Goal: Register for event/course

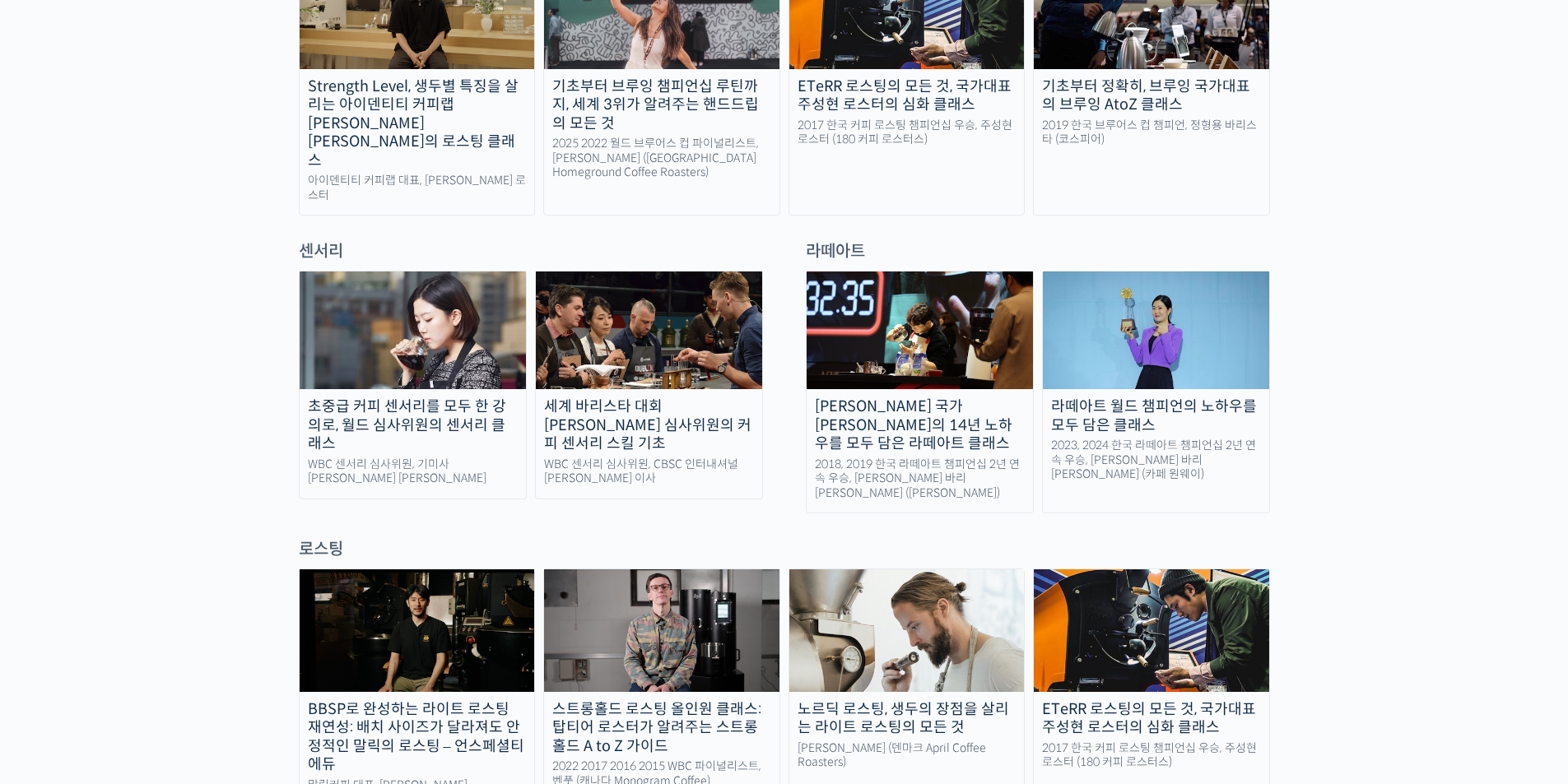
scroll to position [1010, 0]
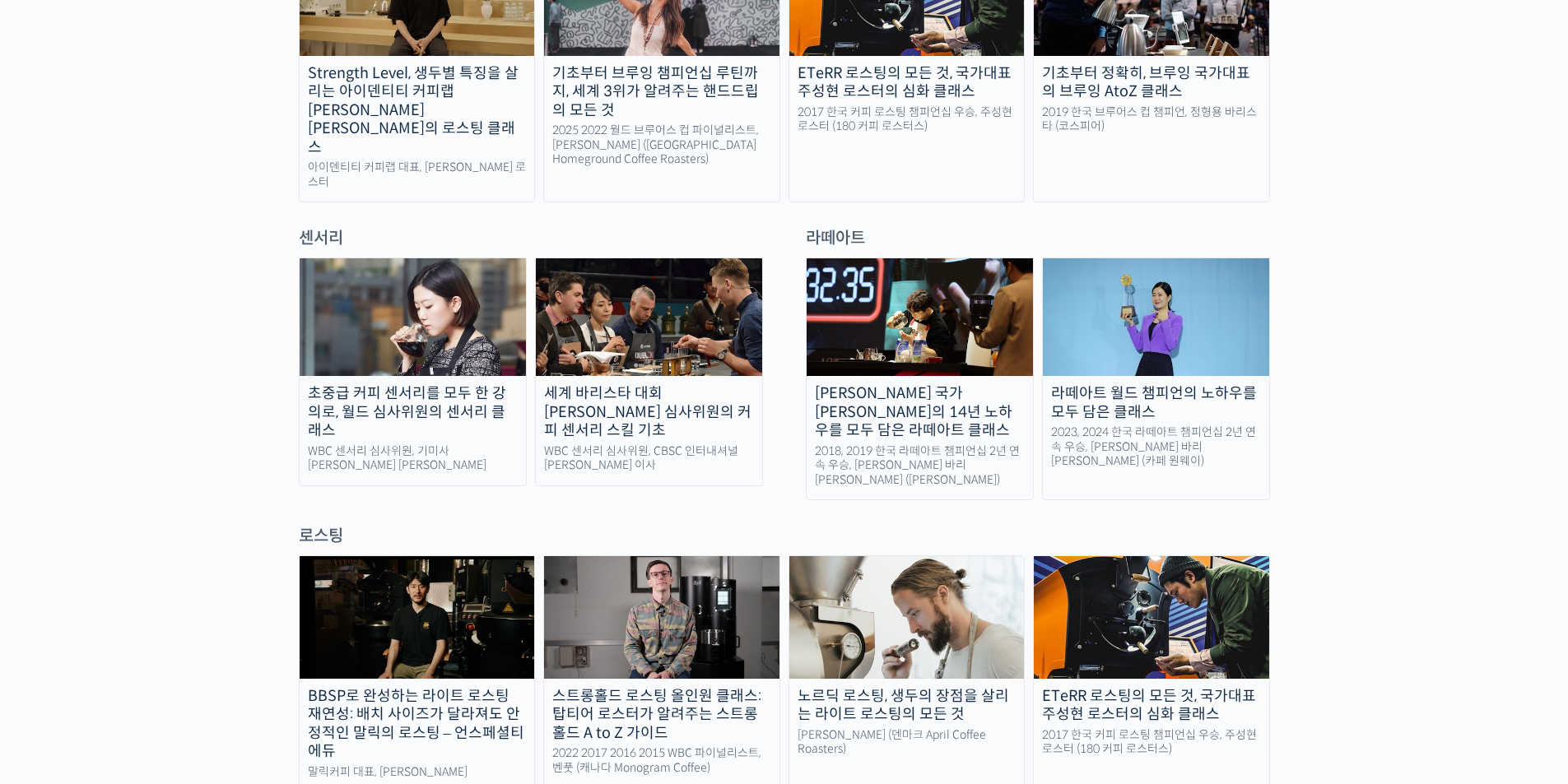
click at [420, 300] on img at bounding box center [413, 317] width 227 height 117
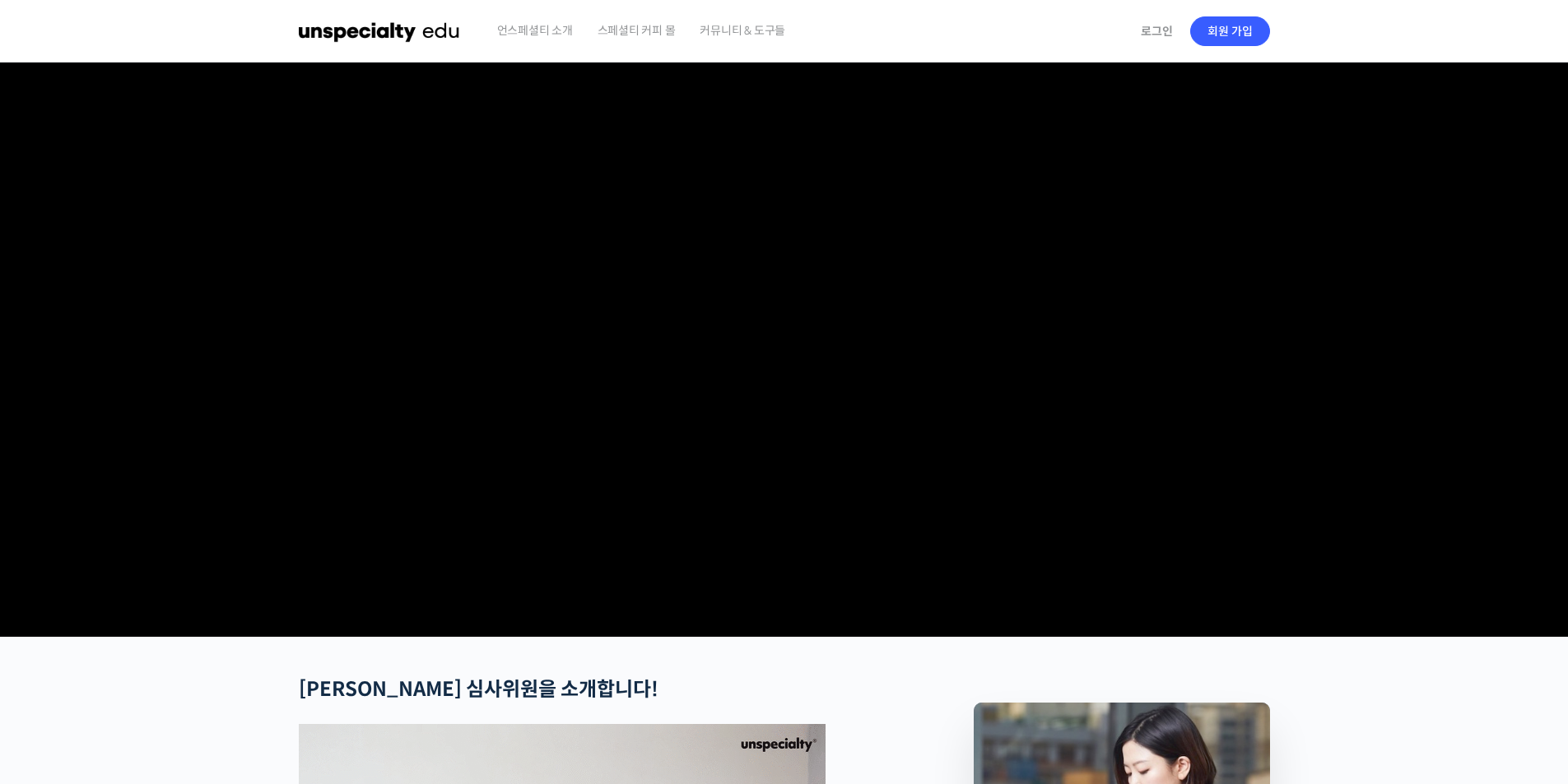
checkbox input "true"
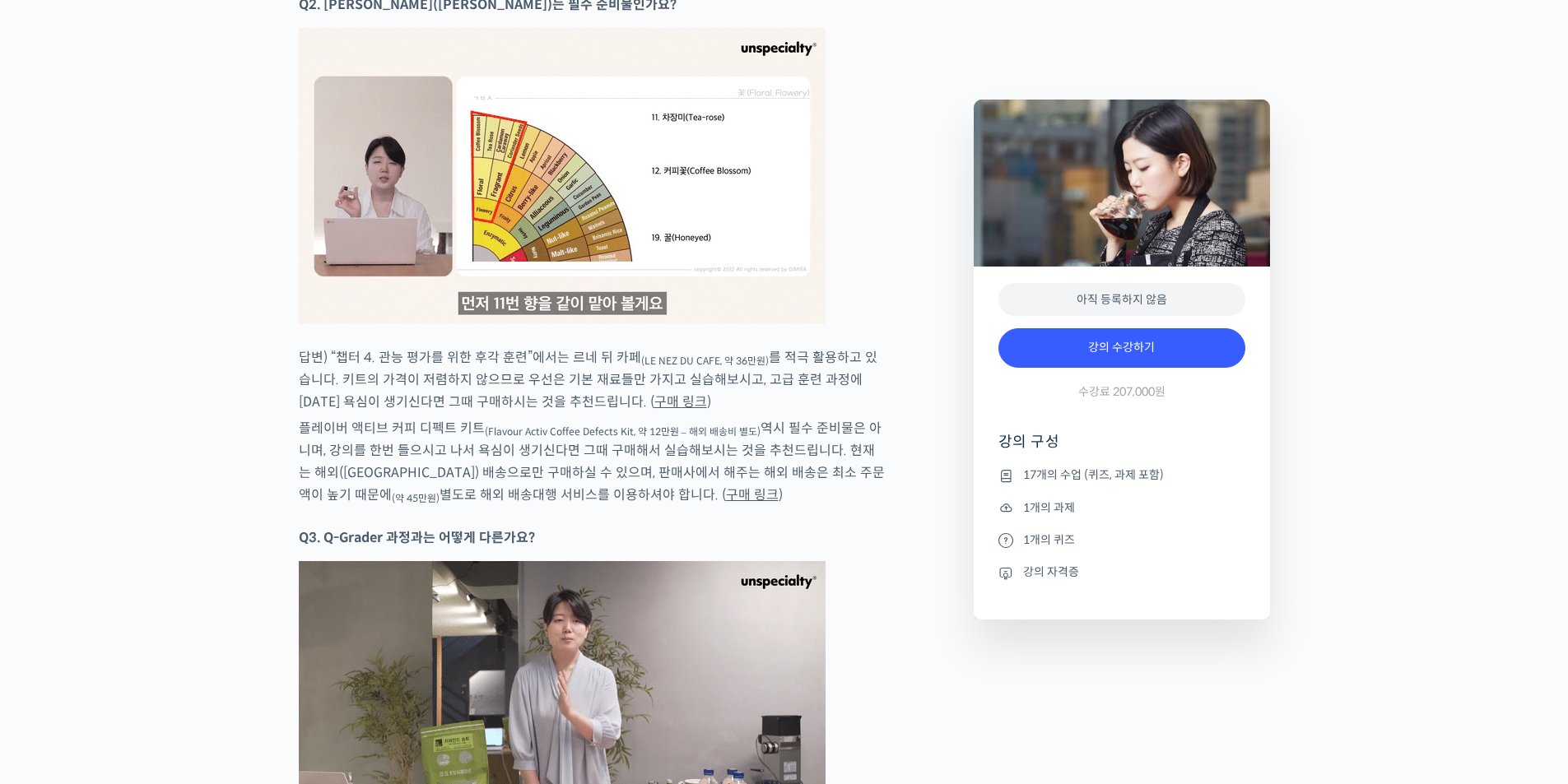
scroll to position [9404, 0]
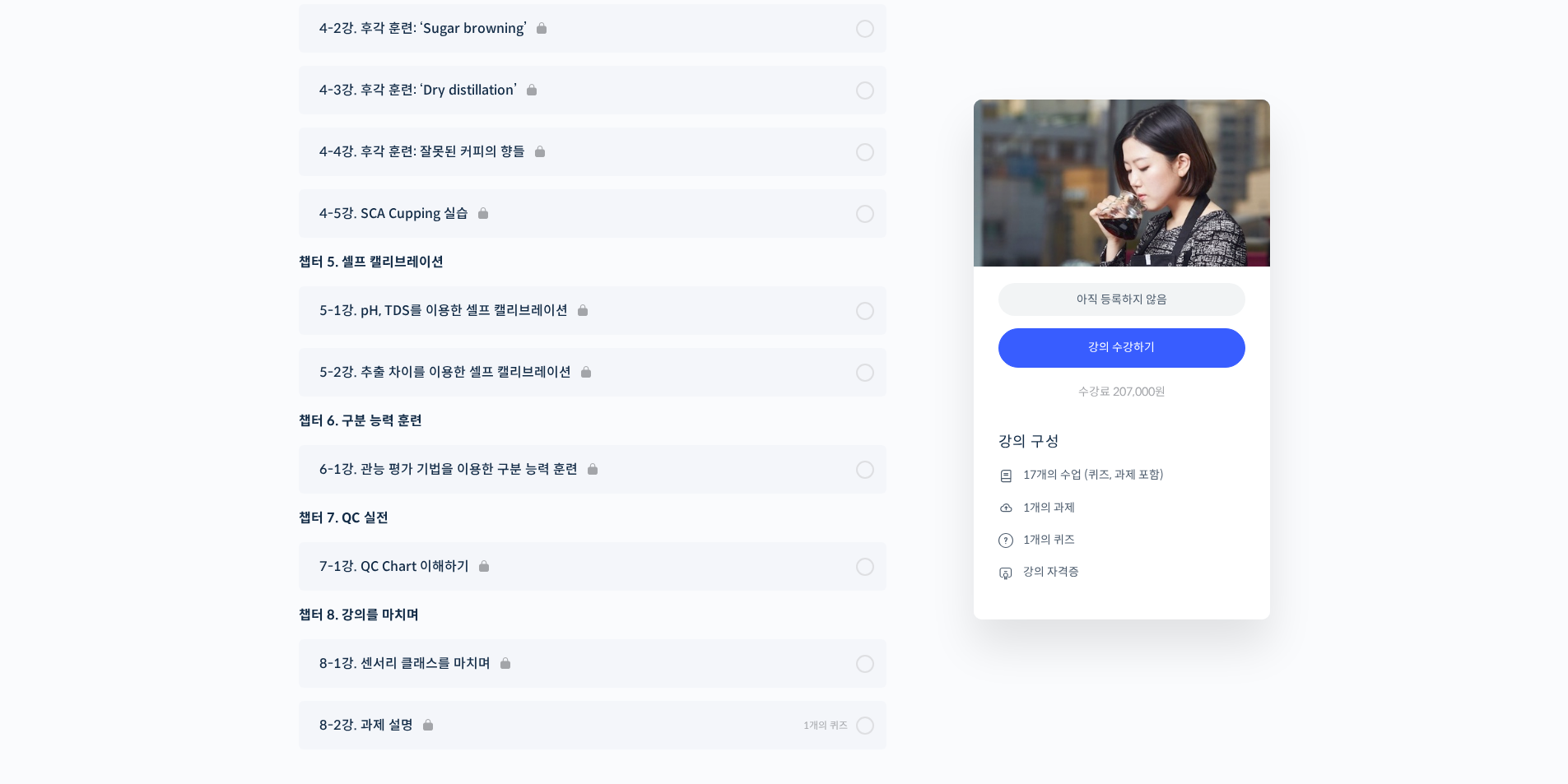
drag, startPoint x: 1572, startPoint y: 198, endPoint x: 1564, endPoint y: 732, distance: 534.1
